Goal: Check status: Check status

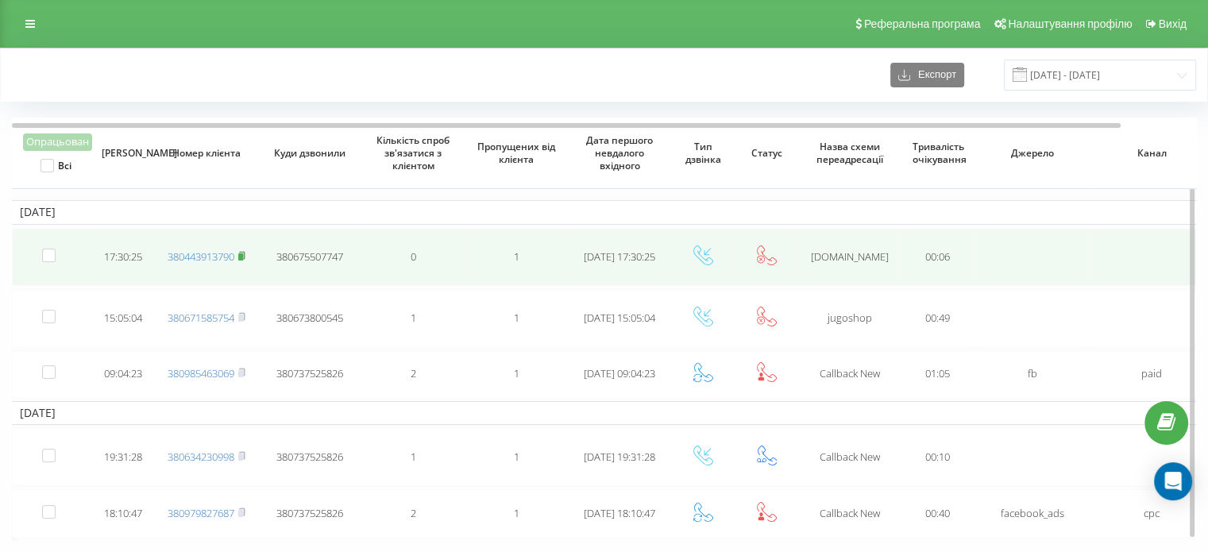
click at [243, 252] on icon at bounding box center [242, 255] width 6 height 7
